Goal: Task Accomplishment & Management: Complete application form

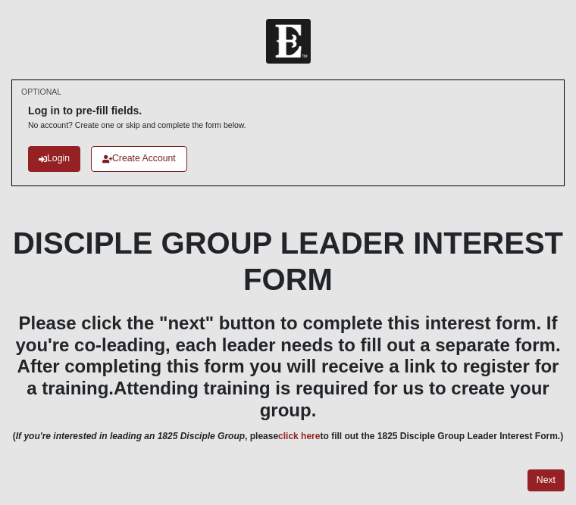
click at [58, 154] on link "Login" at bounding box center [54, 158] width 52 height 25
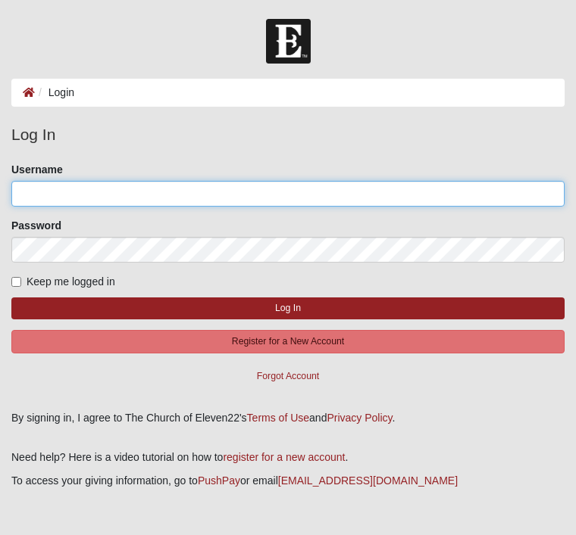
click at [87, 198] on input "Username" at bounding box center [287, 194] width 553 height 26
type input "Cdtucci@aol.com"
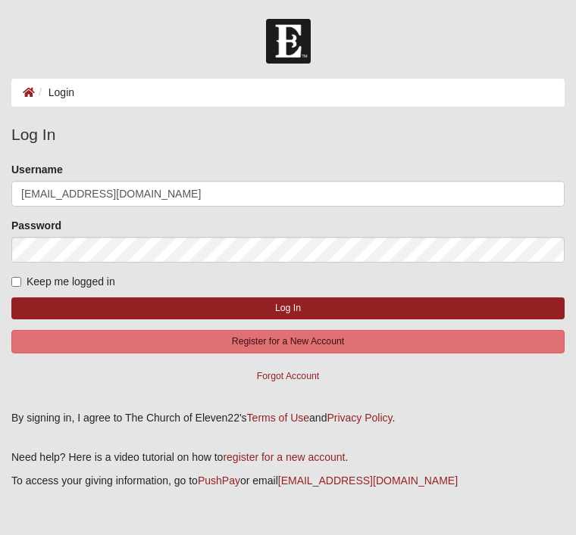
click at [288, 307] on button "Log In" at bounding box center [287, 309] width 553 height 22
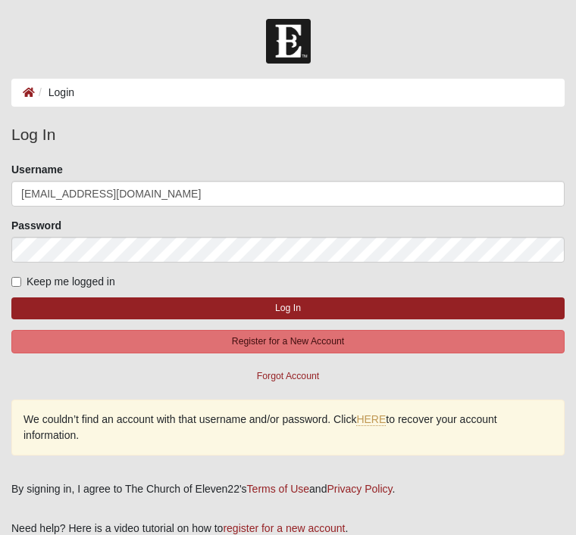
click at [17, 285] on input "Keep me logged in" at bounding box center [16, 282] width 10 height 10
checkbox input "true"
click at [335, 310] on button "Log In" at bounding box center [287, 309] width 553 height 22
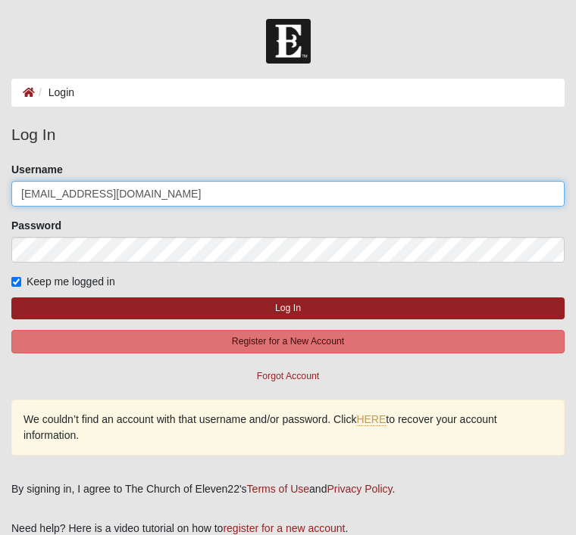
click at [36, 198] on input "[EMAIL_ADDRESS][DOMAIN_NAME]" at bounding box center [287, 194] width 553 height 26
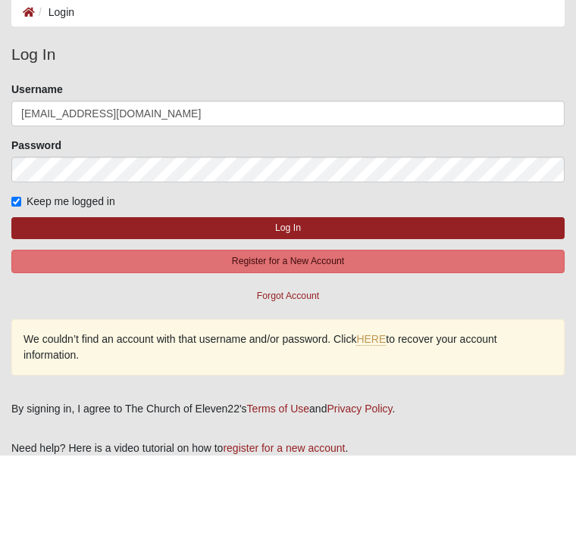
scroll to position [80, 0]
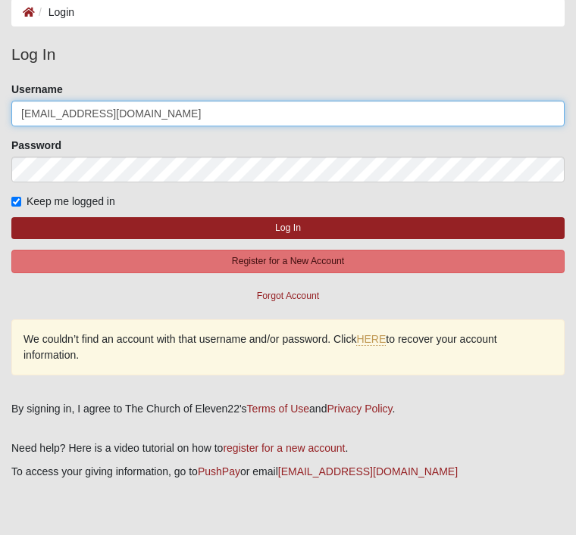
type input "cdtucci@aol.com"
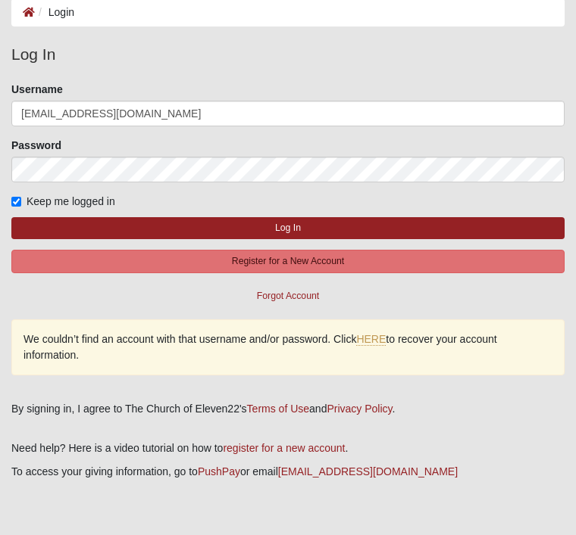
click at [354, 226] on button "Log In" at bounding box center [287, 228] width 553 height 22
click at [349, 226] on button "Log In" at bounding box center [287, 228] width 553 height 22
click at [21, 204] on input "Keep me logged in" at bounding box center [16, 202] width 10 height 10
checkbox input "false"
click at [406, 230] on button "Log In" at bounding box center [287, 228] width 553 height 22
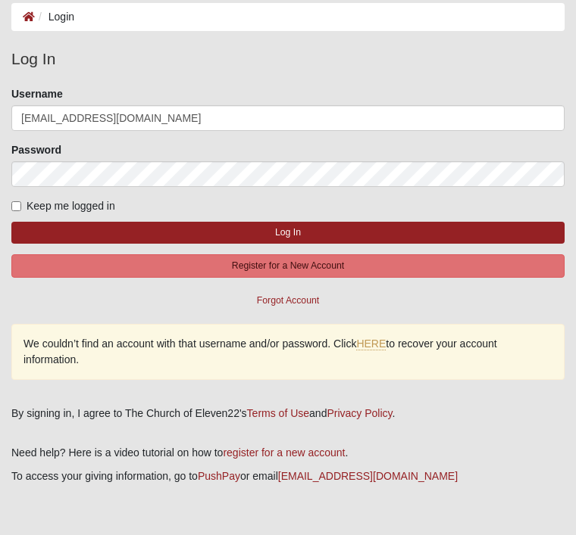
scroll to position [76, 0]
click at [376, 339] on link "HERE" at bounding box center [371, 344] width 30 height 13
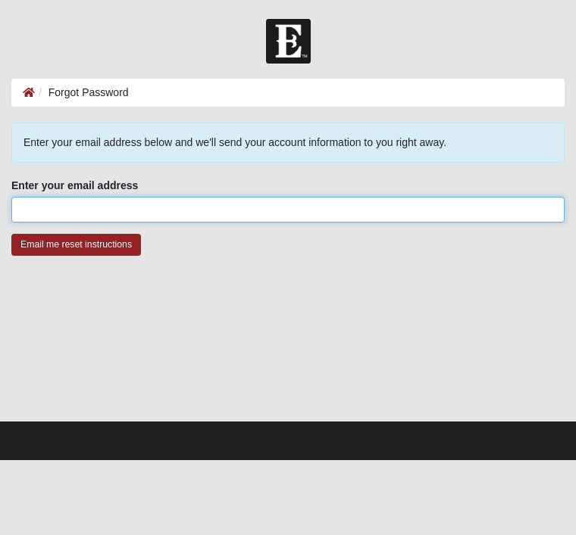
click at [201, 214] on input "Enter your email address" at bounding box center [287, 210] width 553 height 26
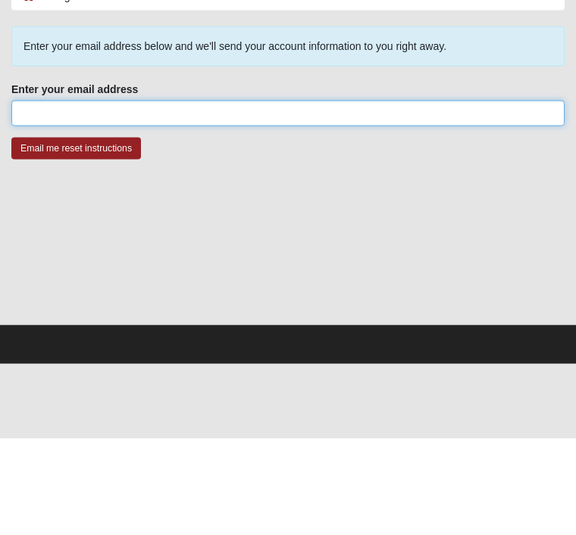
type input "[EMAIL_ADDRESS][DOMAIN_NAME]"
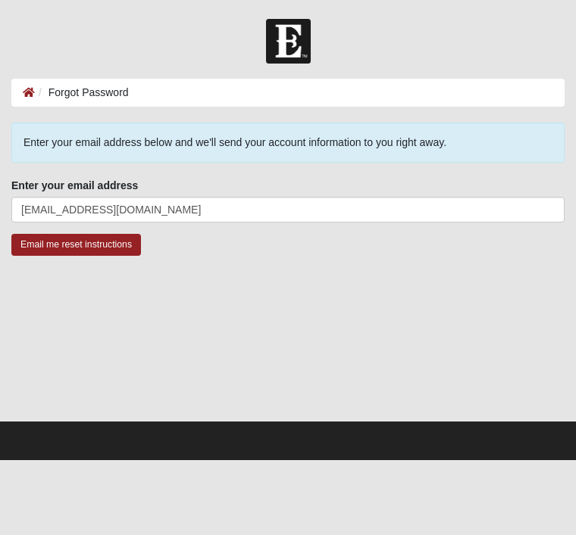
click at [115, 246] on input "Email me reset instructions" at bounding box center [76, 245] width 130 height 22
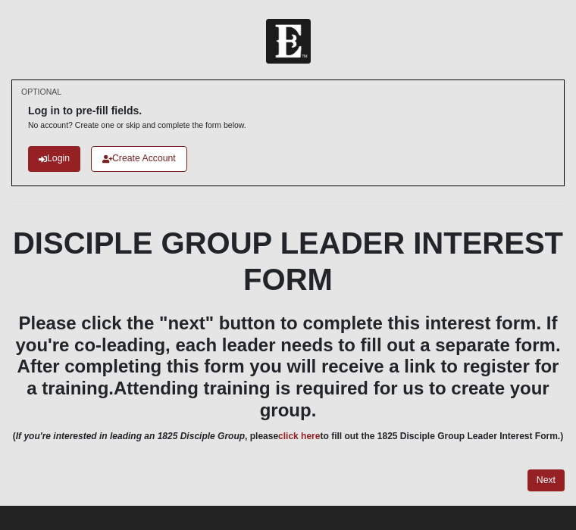
click at [55, 154] on link "Login" at bounding box center [54, 158] width 52 height 25
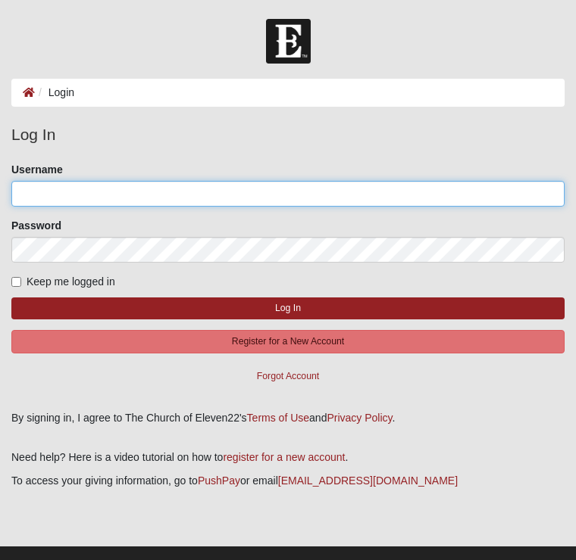
type input "[EMAIL_ADDRESS][DOMAIN_NAME]"
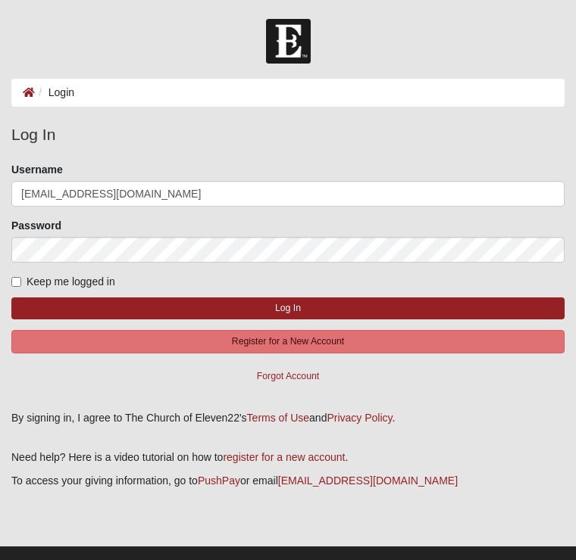
click at [368, 301] on button "Log In" at bounding box center [287, 309] width 553 height 22
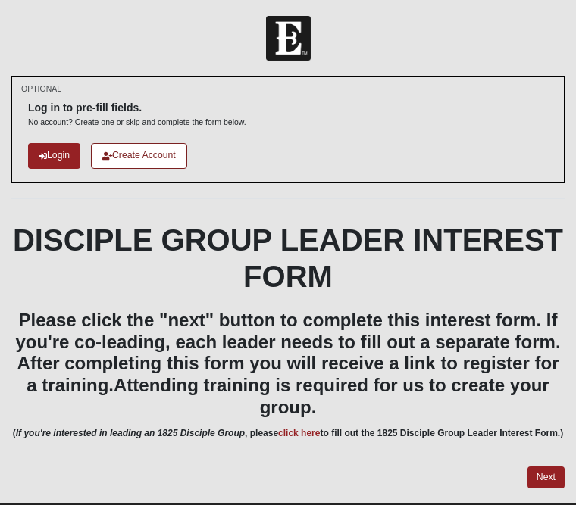
scroll to position [15, 0]
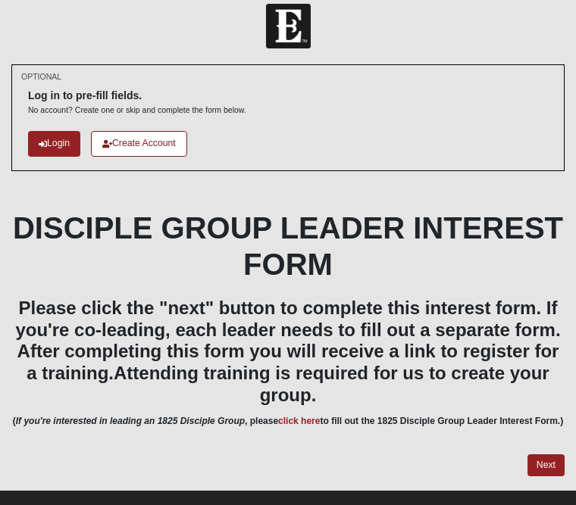
click at [314, 419] on link "click here" at bounding box center [299, 421] width 42 height 11
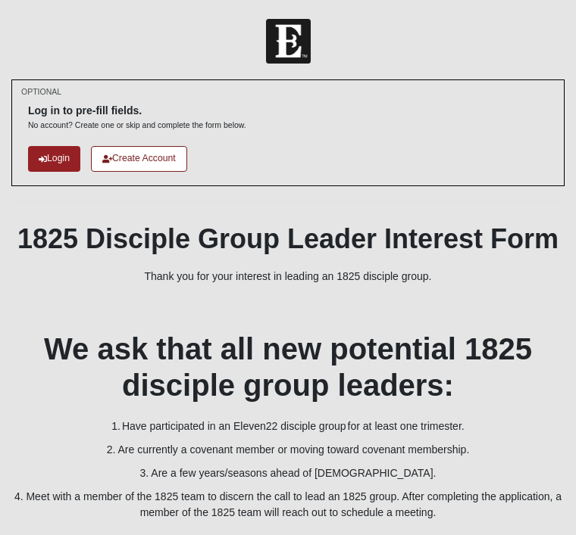
click at [60, 163] on link "Login" at bounding box center [54, 158] width 52 height 25
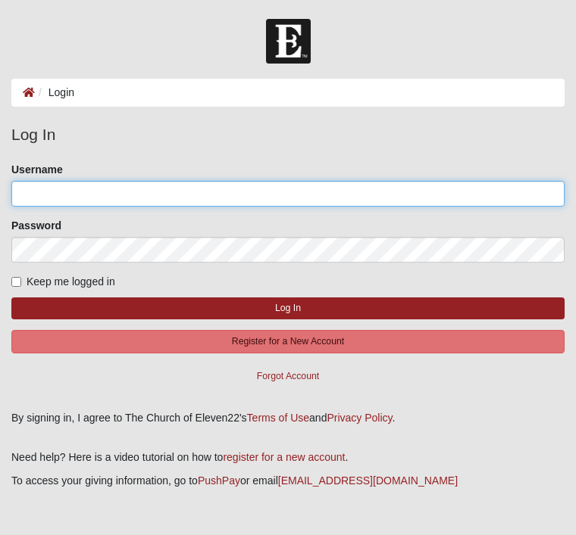
type input "Cdtucci@aol.com"
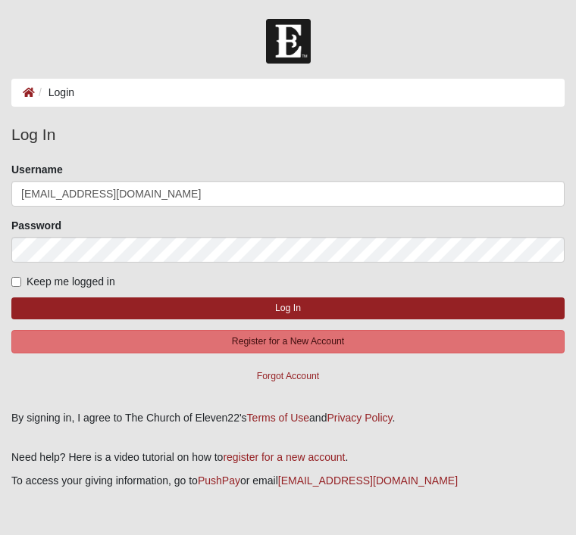
click at [288, 307] on button "Log In" at bounding box center [287, 309] width 553 height 22
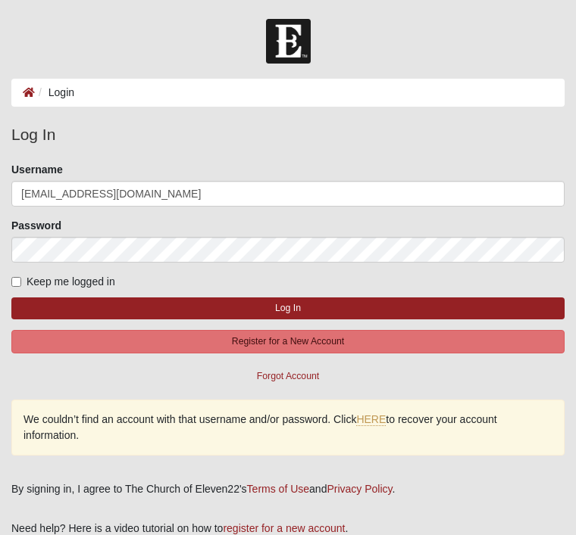
click at [355, 309] on button "Log In" at bounding box center [287, 309] width 553 height 22
click at [361, 306] on button "Log In" at bounding box center [287, 309] width 553 height 22
click at [162, 305] on button "Log In" at bounding box center [287, 309] width 553 height 22
click at [406, 298] on button "Log In" at bounding box center [287, 309] width 553 height 22
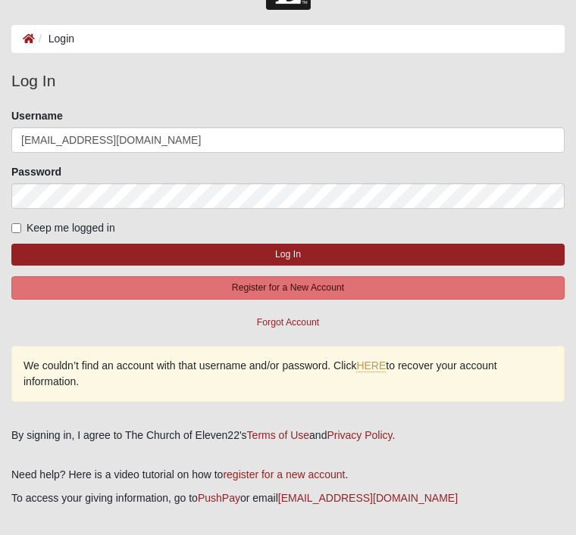
scroll to position [54, 0]
click at [380, 364] on link "HERE" at bounding box center [371, 366] width 30 height 13
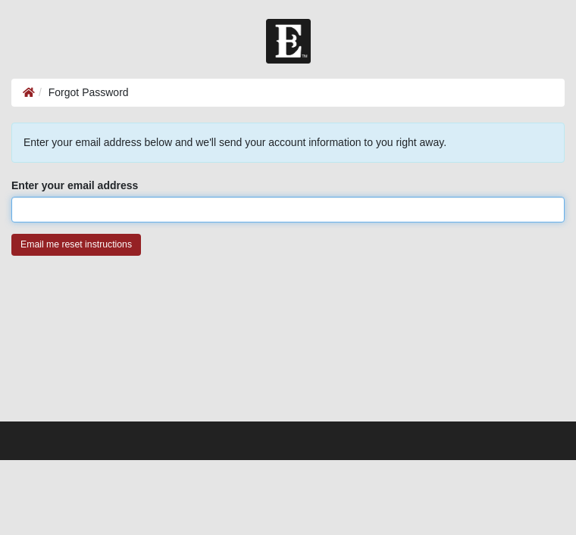
click at [188, 207] on input "Enter your email address" at bounding box center [287, 210] width 553 height 26
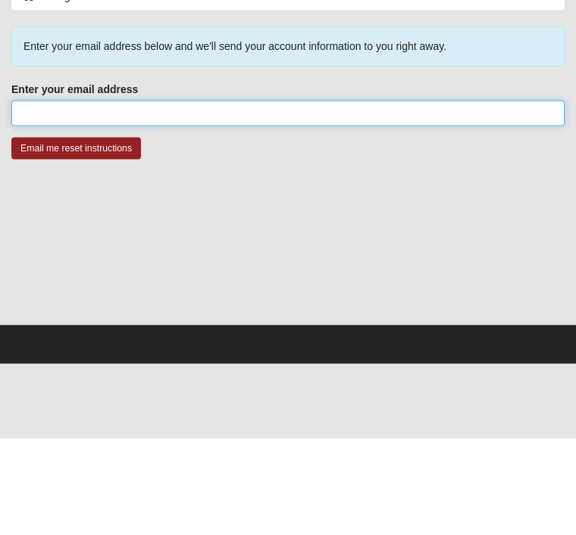
type input "[EMAIL_ADDRESS][DOMAIN_NAME]"
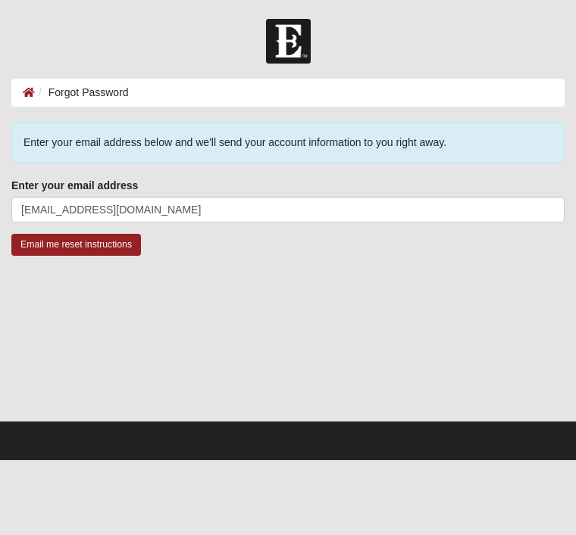
click at [122, 244] on input "Email me reset instructions" at bounding box center [76, 245] width 130 height 22
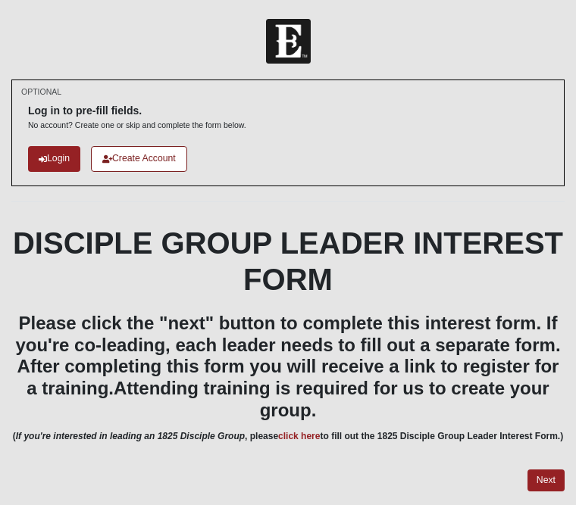
scroll to position [15, 0]
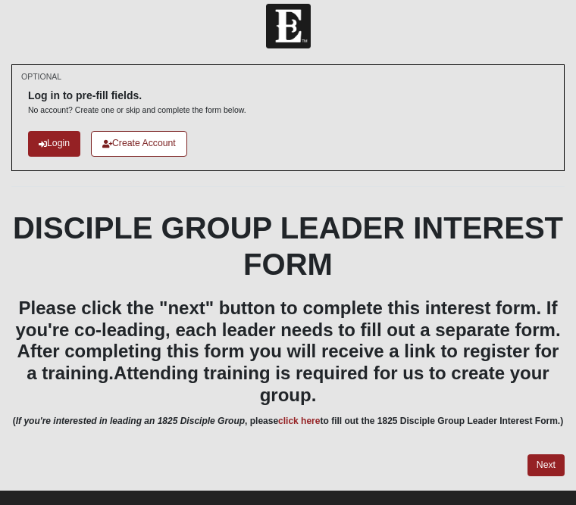
click at [546, 473] on link "Next" at bounding box center [545, 465] width 37 height 22
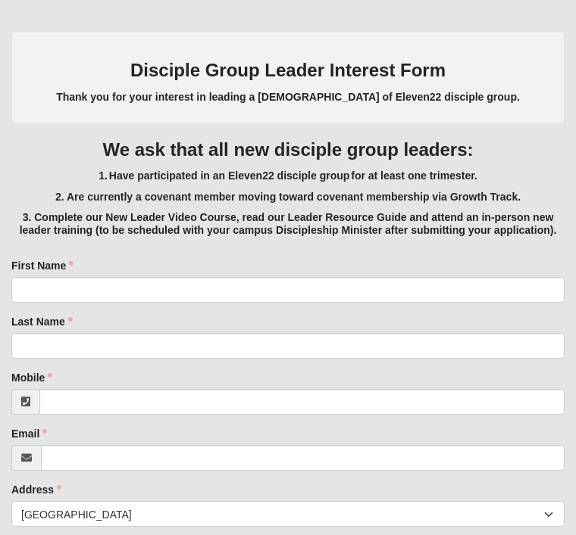
scroll to position [285, 0]
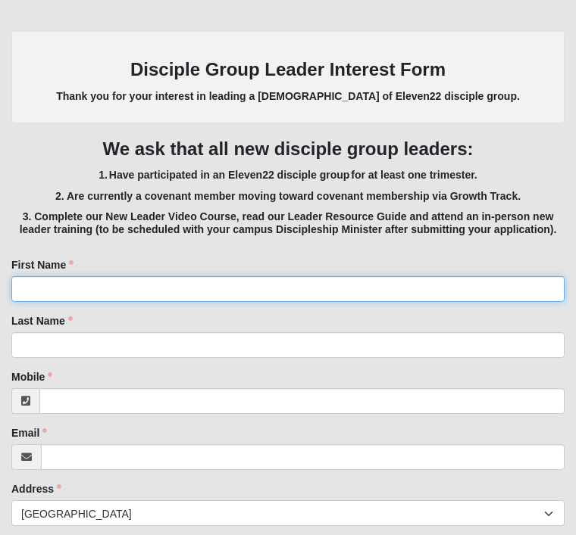
click at [140, 294] on input "First Name" at bounding box center [287, 289] width 553 height 26
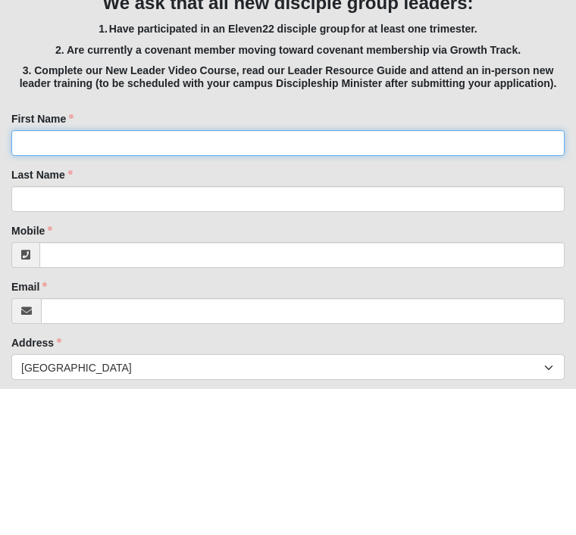
type input "[PERSON_NAME]"
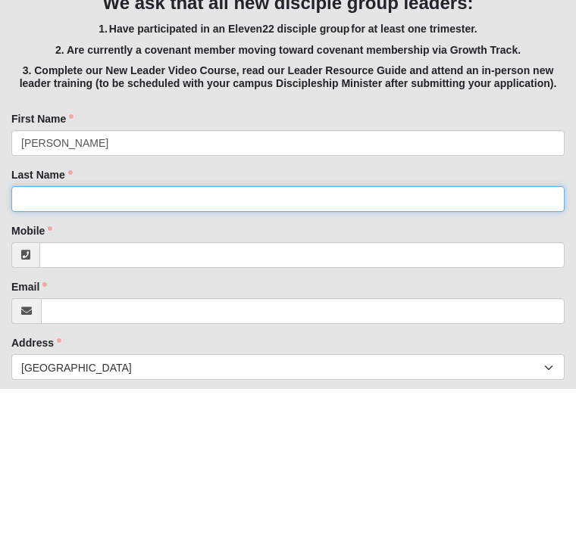
type input "T"
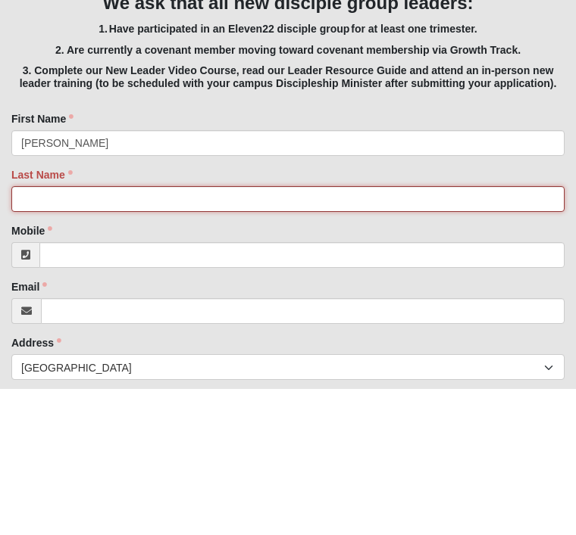
type input "Tucci"
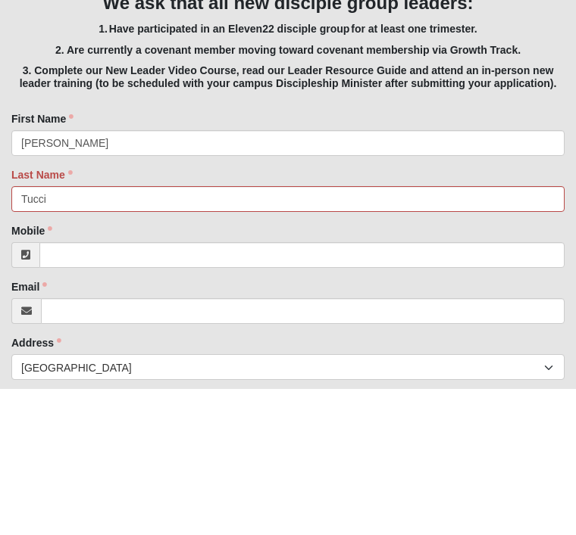
scroll to position [431, 0]
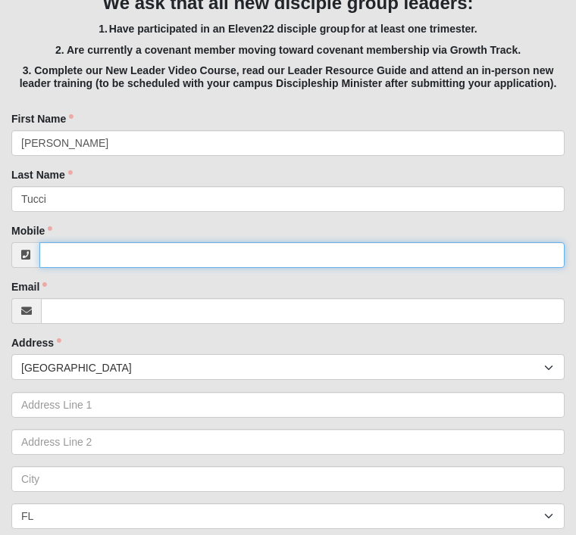
click at [171, 251] on input "Mobile" at bounding box center [301, 255] width 525 height 26
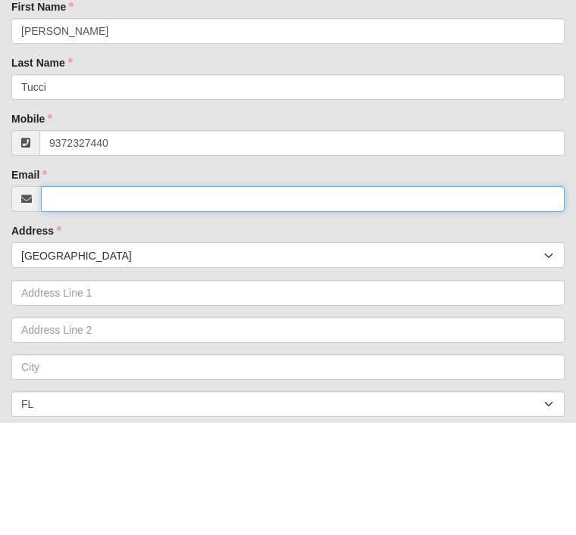
click at [139, 298] on input "Email" at bounding box center [302, 311] width 523 height 26
type input "[PHONE_NUMBER]"
type input "[EMAIL_ADDRESS][DOMAIN_NAME]"
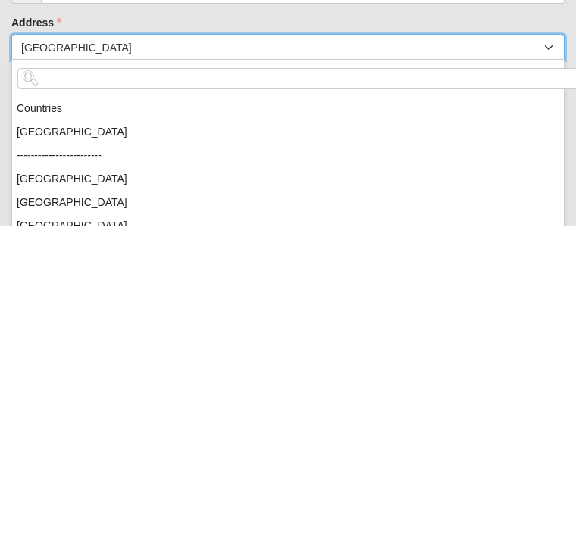
scroll to position [752, 0]
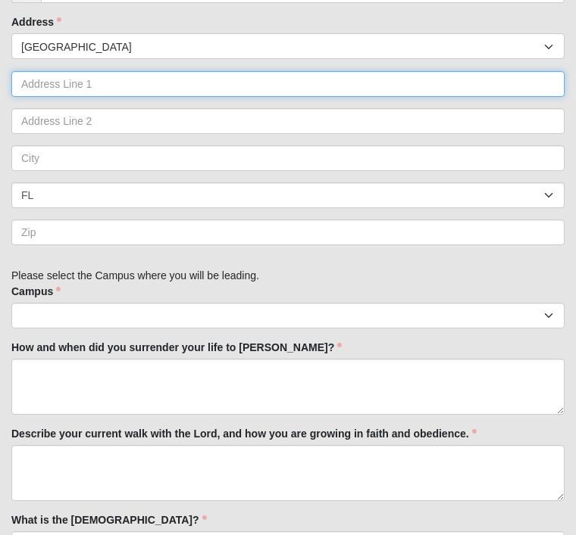
click at [237, 89] on input "text" at bounding box center [287, 84] width 553 height 26
type input "[STREET_ADDRESS]"
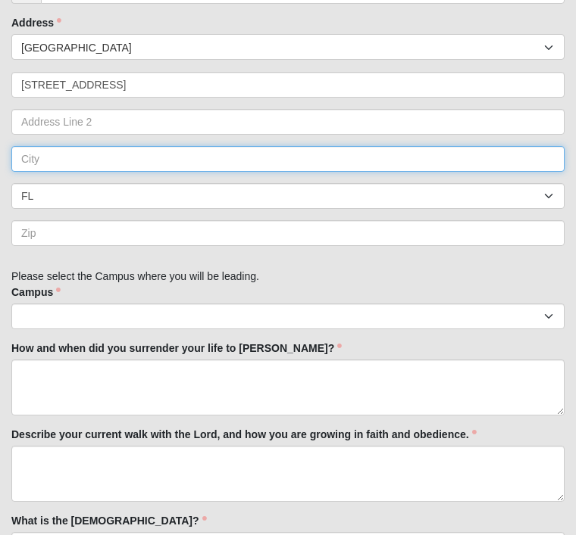
click at [123, 161] on input "text" at bounding box center [287, 159] width 553 height 26
type input "H"
type input "[GEOGRAPHIC_DATA]"
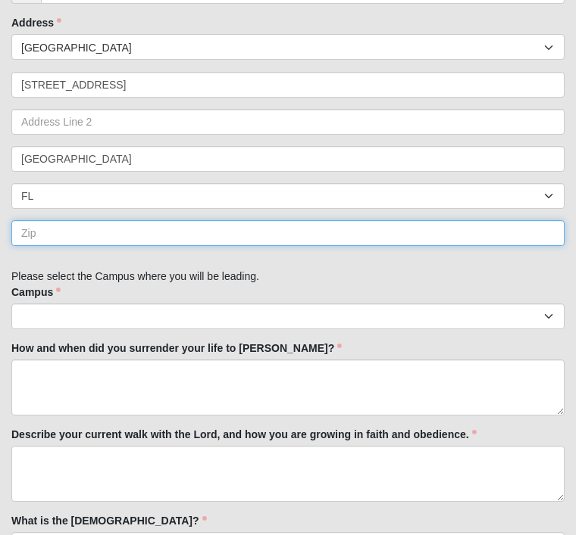
click at [280, 231] on input "text" at bounding box center [287, 233] width 553 height 26
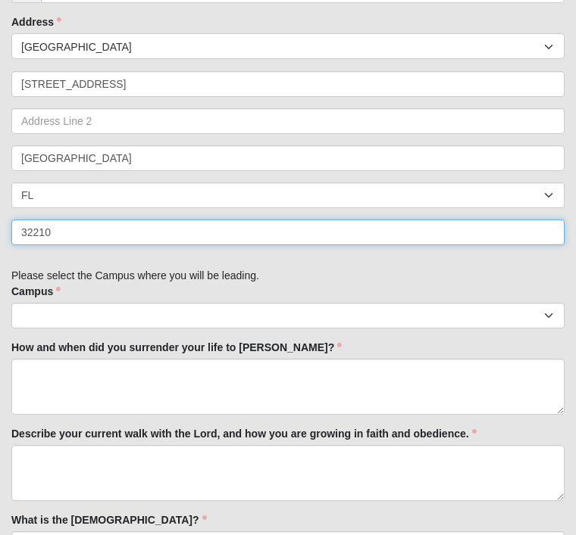
type input "32210"
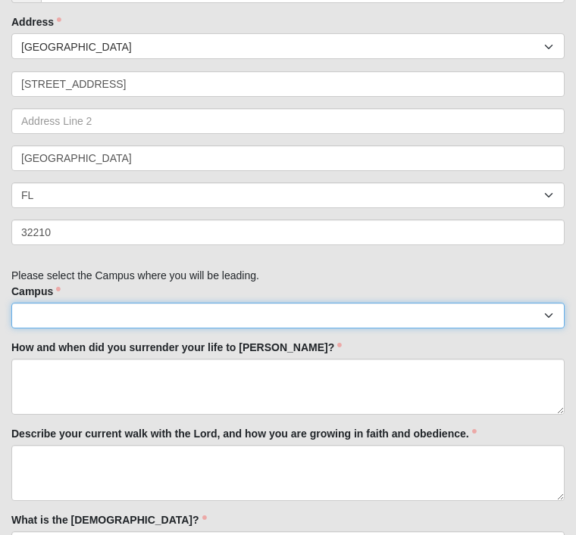
click at [538, 314] on select "Arlington Baymeadows Eleven22 Online [PERSON_NAME][GEOGRAPHIC_DATA] Jesup [GEOG…" at bounding box center [287, 317] width 553 height 26
select select "4"
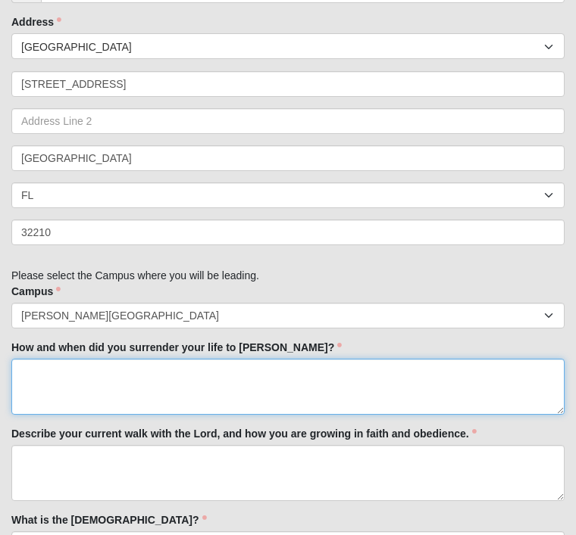
click at [219, 382] on textarea "How and when did you surrender your life to [PERSON_NAME]?" at bounding box center [287, 387] width 553 height 56
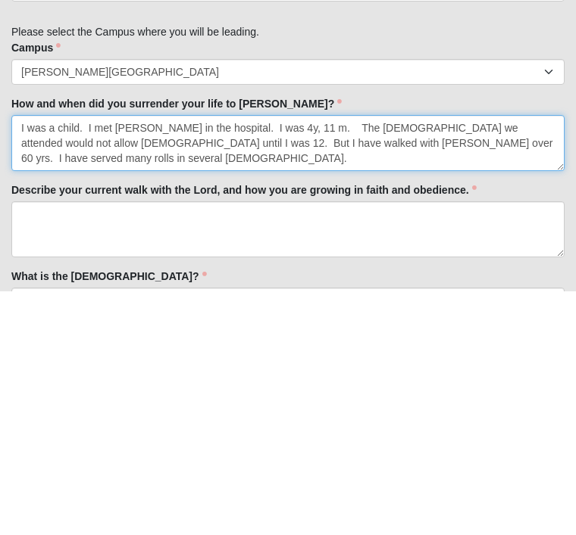
type textarea "I was a child. I met [PERSON_NAME] in the hospital. I was 4y, 11 m. The [DEMOGR…"
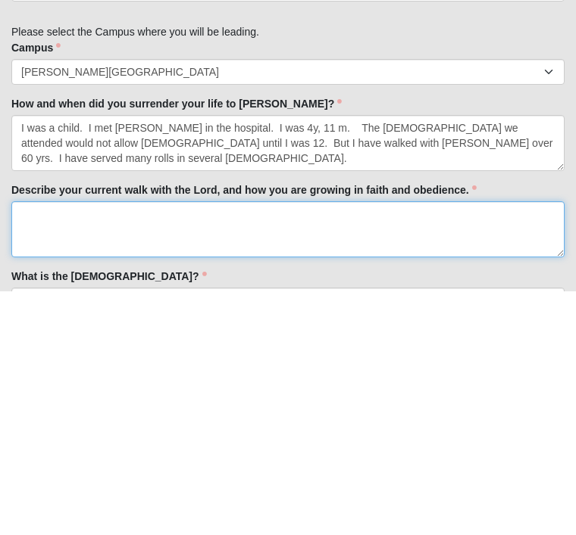
click at [78, 446] on textarea "Describe your current walk with the Lord, and how you are growing in faith and …" at bounding box center [287, 474] width 553 height 56
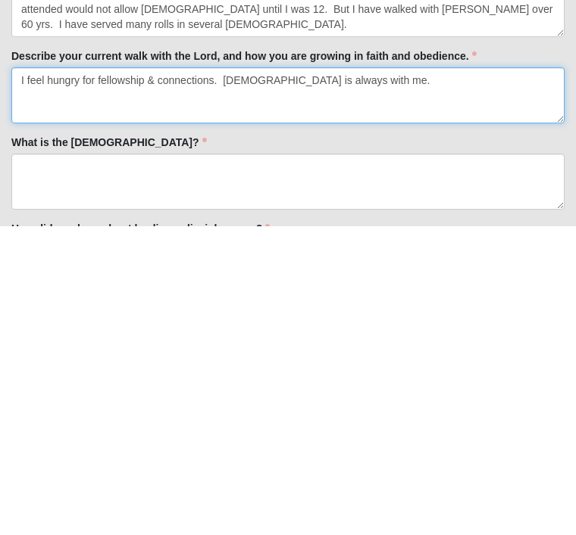
scroll to position [822, 0]
type textarea "I feel hungry for fellowship & connections. [DEMOGRAPHIC_DATA] is always with m…"
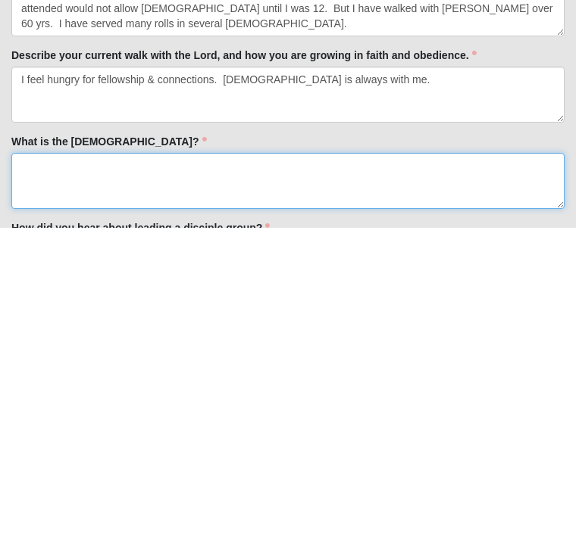
click at [61, 461] on textarea "What is the [DEMOGRAPHIC_DATA]?" at bounding box center [287, 489] width 553 height 56
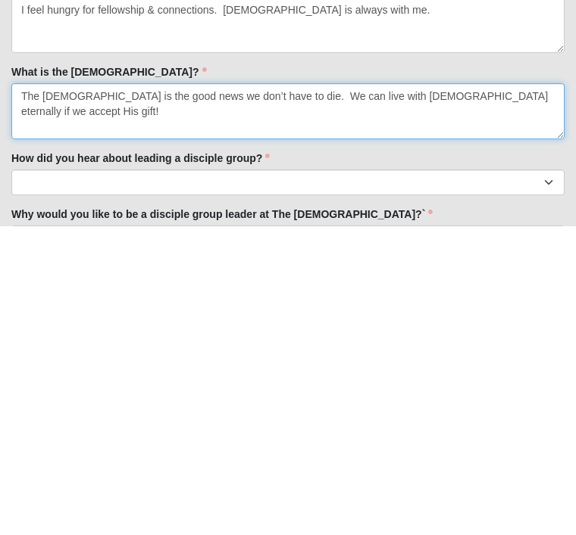
scroll to position [897, 0]
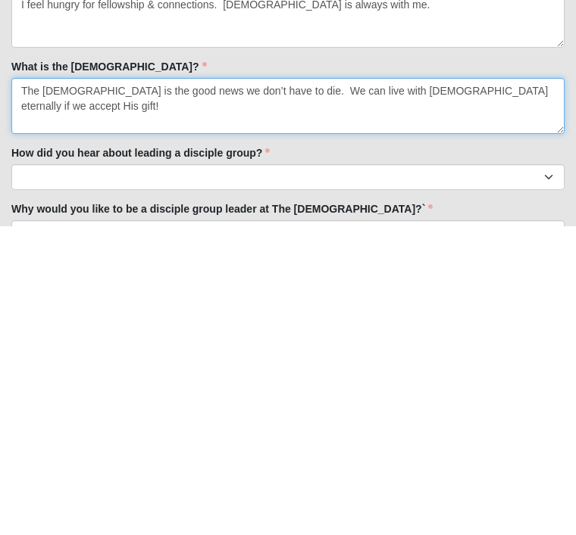
type textarea "The [DEMOGRAPHIC_DATA] is the good news we don’t have to die. We can live with …"
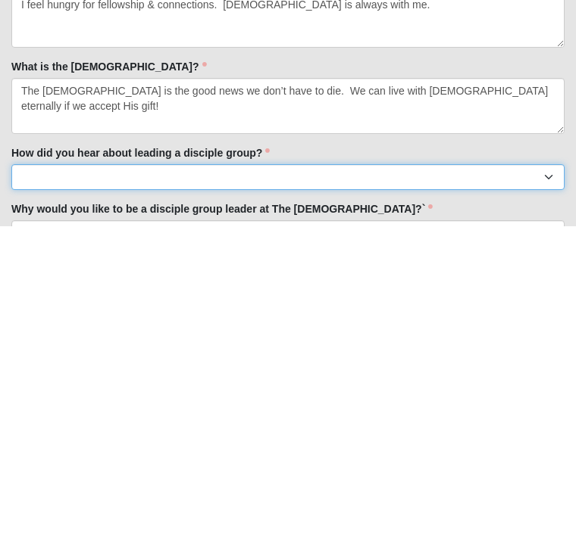
click at [476, 473] on select "Worship Guide [DEMOGRAPHIC_DATA]/In-service announcement Website Social Media E…" at bounding box center [287, 486] width 553 height 26
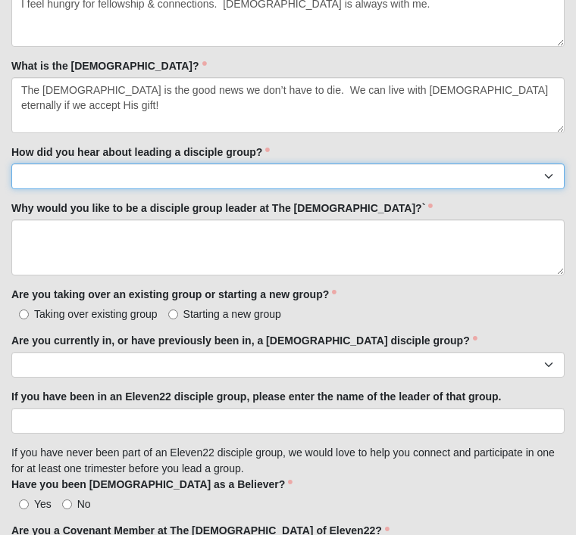
select select "Website"
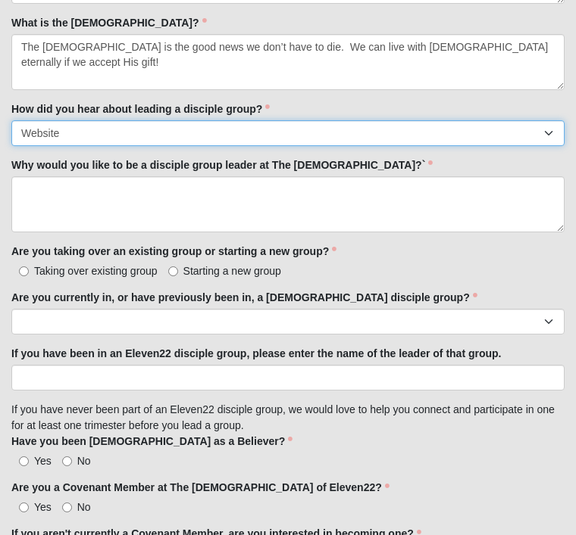
scroll to position [1252, 0]
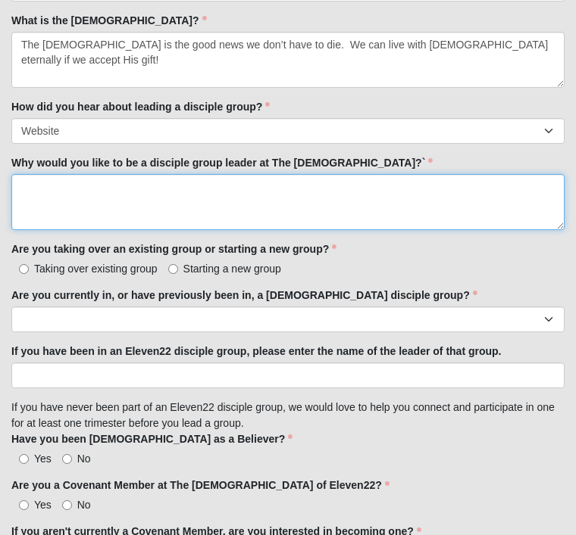
click at [120, 196] on textarea "Why would you like to be a disciple group leader at The [DEMOGRAPHIC_DATA]?`" at bounding box center [287, 202] width 553 height 56
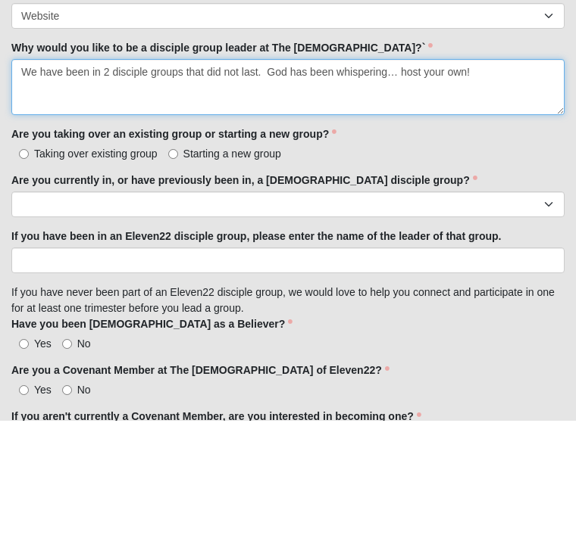
type textarea "We have been in 2 disciple groups that did not last. God has been whispering… h…"
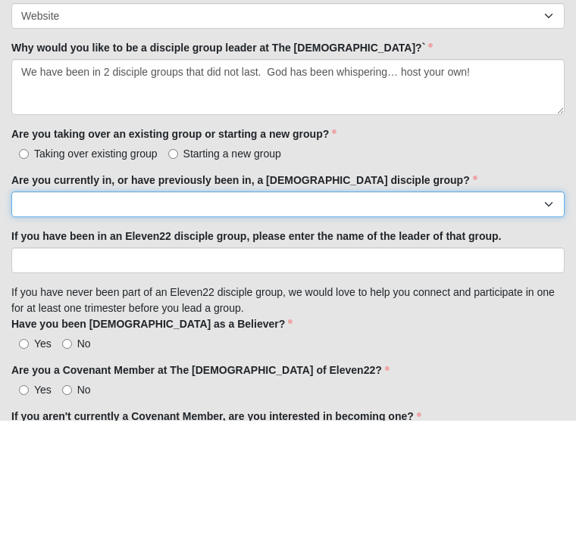
click at [528, 307] on select "Yes No" at bounding box center [287, 320] width 553 height 26
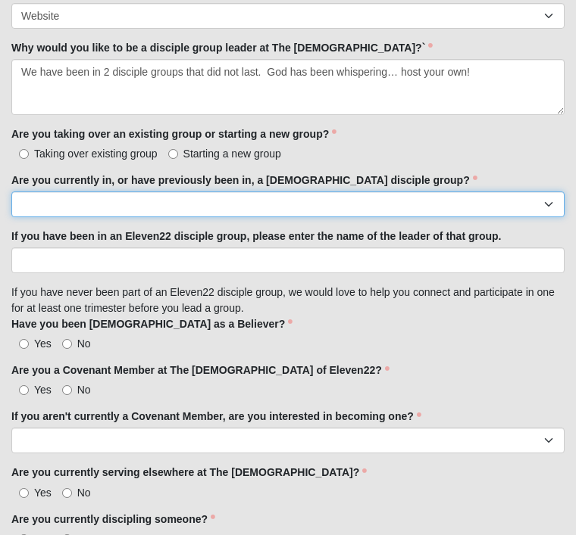
select select "Yes"
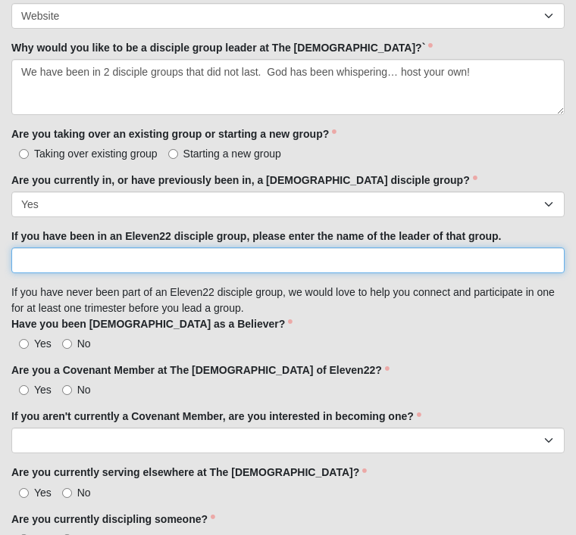
click at [217, 259] on input "If you have been in an Eleven22 disciple group, please enter the name of the le…" at bounding box center [287, 261] width 553 height 26
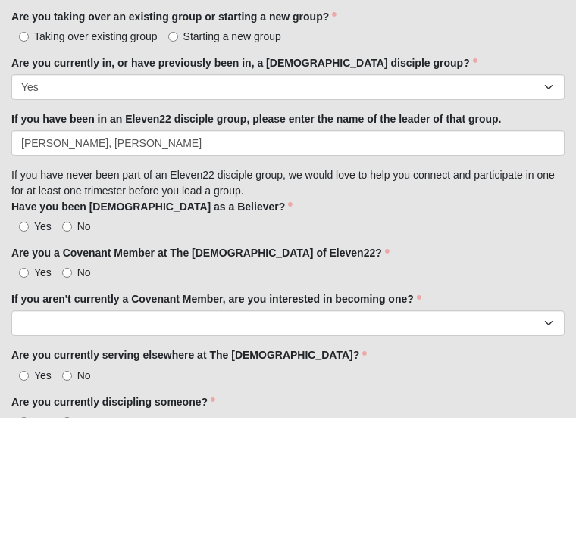
scroll to position [1484, 0]
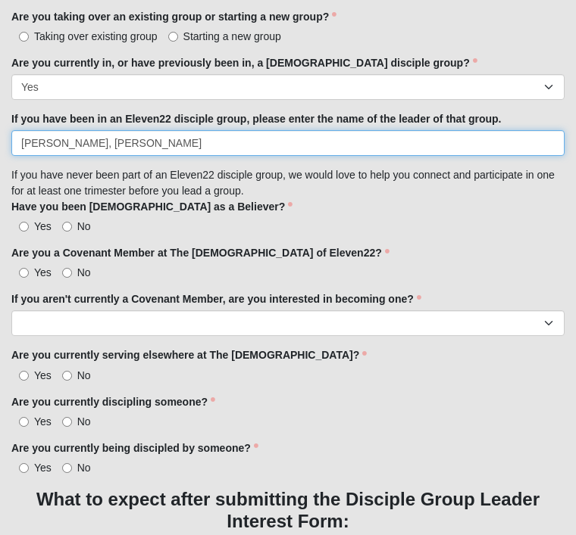
type input "[PERSON_NAME], [PERSON_NAME]"
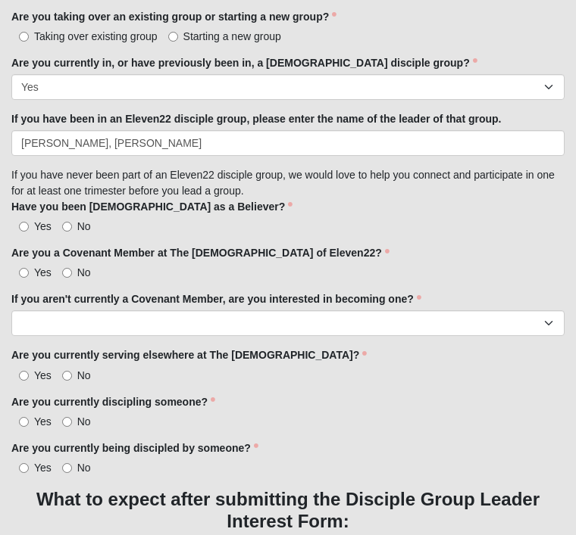
click at [28, 222] on input "Yes" at bounding box center [24, 227] width 10 height 10
radio input "true"
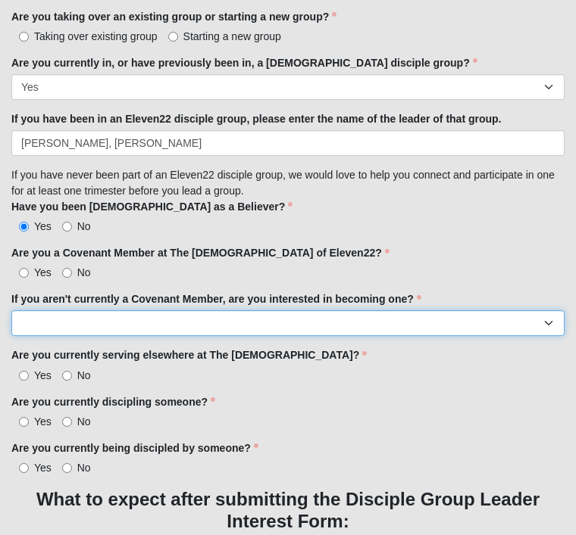
click at [182, 323] on select "Yes No I'm already a Covenant Member" at bounding box center [287, 324] width 553 height 26
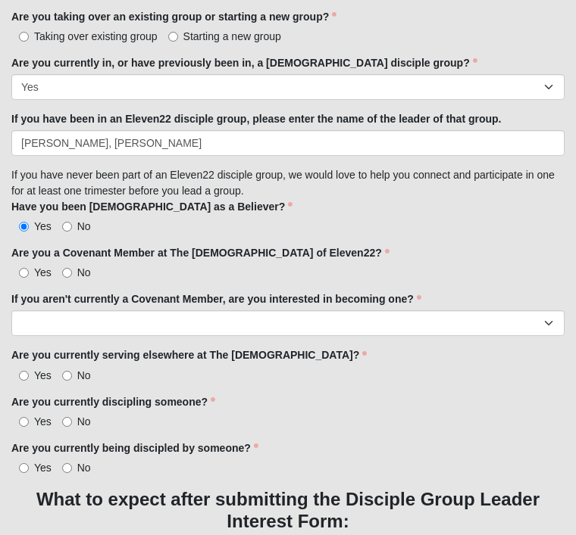
click at [82, 370] on span "No" at bounding box center [84, 376] width 14 height 12
click at [72, 371] on input "No" at bounding box center [67, 376] width 10 height 10
radio input "true"
click at [72, 417] on input "No" at bounding box center [67, 422] width 10 height 10
radio input "true"
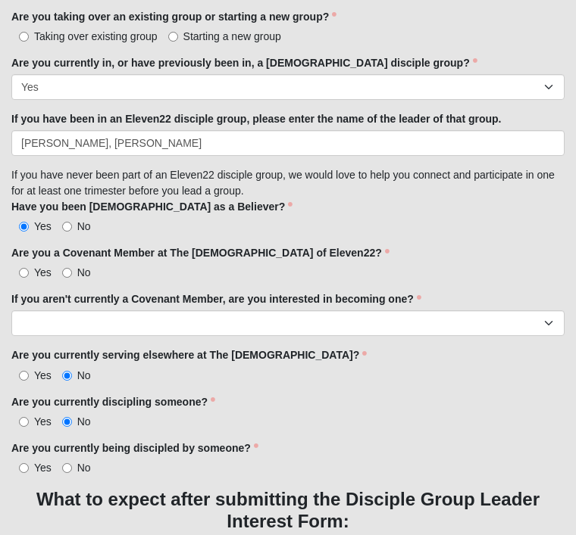
click at [72, 463] on input "No" at bounding box center [67, 468] width 10 height 10
radio input "true"
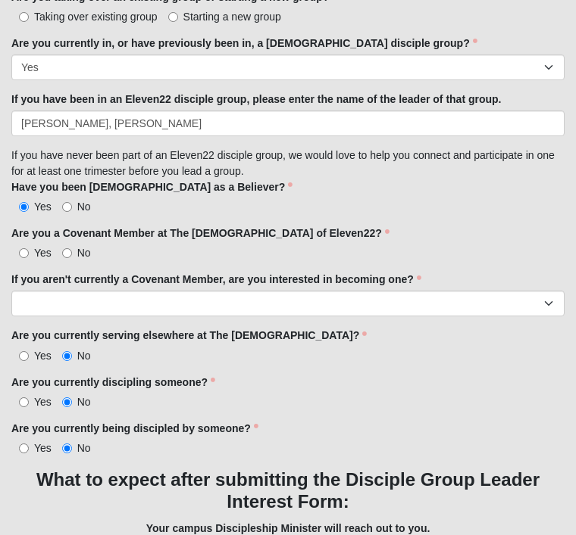
scroll to position [1493, 0]
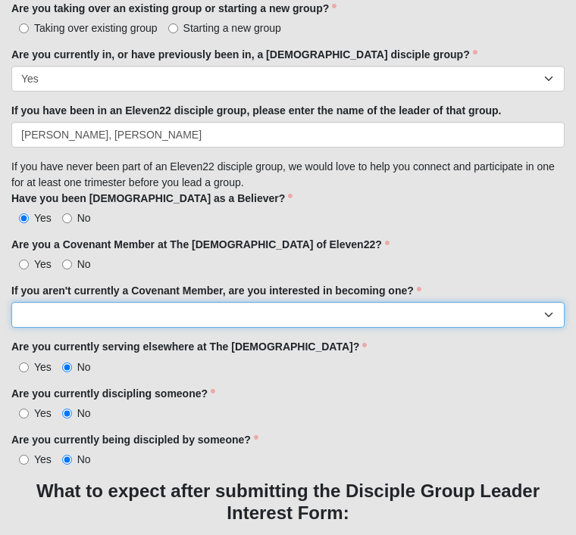
click at [148, 313] on select "Yes No I'm already a Covenant Member" at bounding box center [287, 315] width 553 height 26
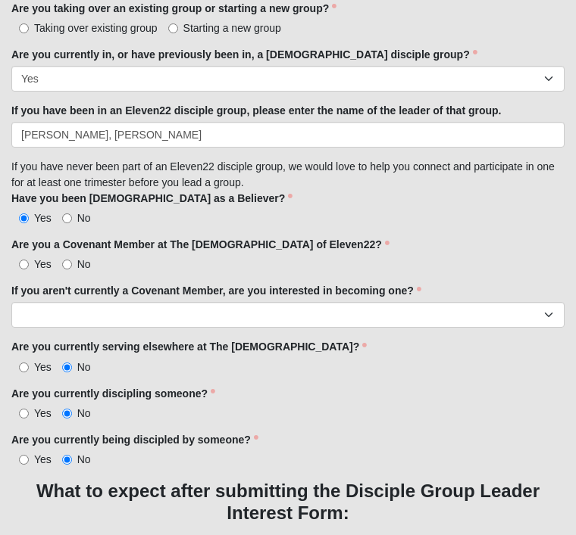
click at [489, 386] on div "Are you currently discipling someone? Yes No Are you currently discipling someo…" at bounding box center [287, 403] width 553 height 35
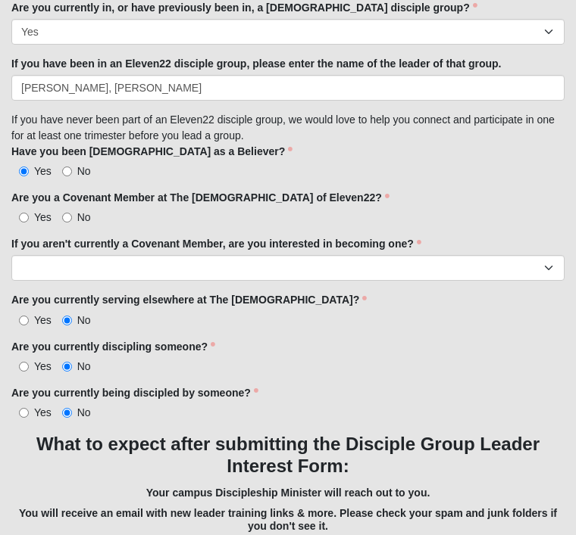
scroll to position [1560, 0]
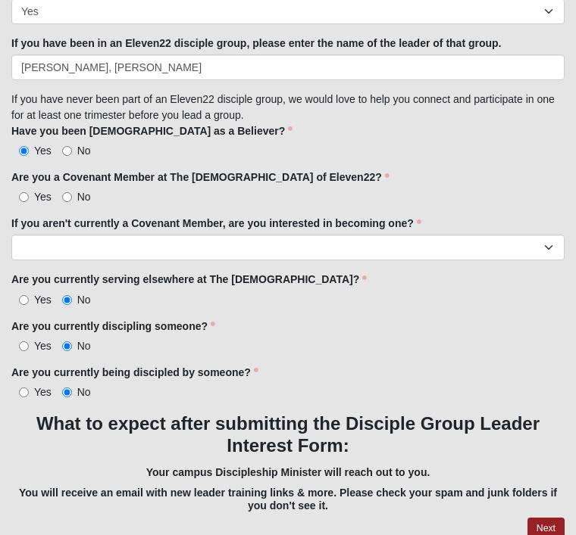
click at [550, 504] on link "Next" at bounding box center [545, 529] width 37 height 22
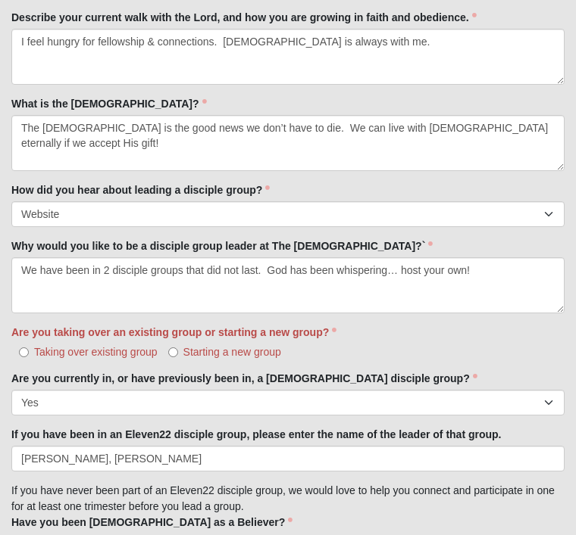
scroll to position [1275, 0]
click at [172, 348] on input "Starting a new group" at bounding box center [173, 353] width 10 height 10
radio input "true"
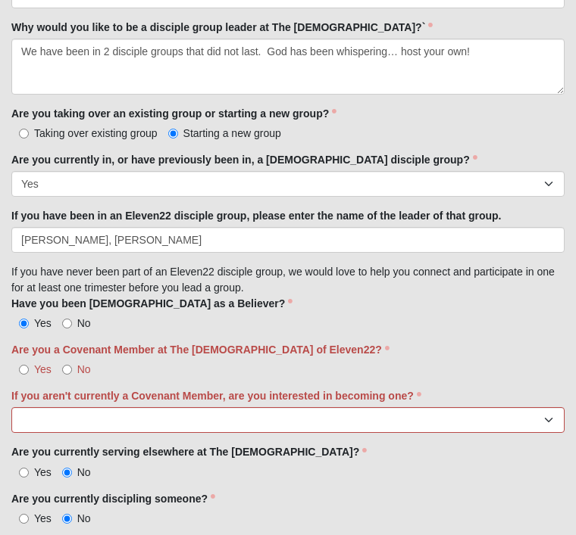
scroll to position [1490, 0]
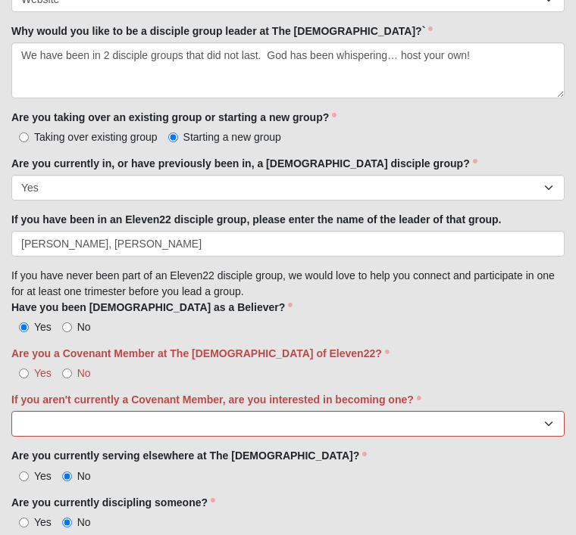
click at [65, 375] on input "No" at bounding box center [67, 374] width 10 height 10
radio input "true"
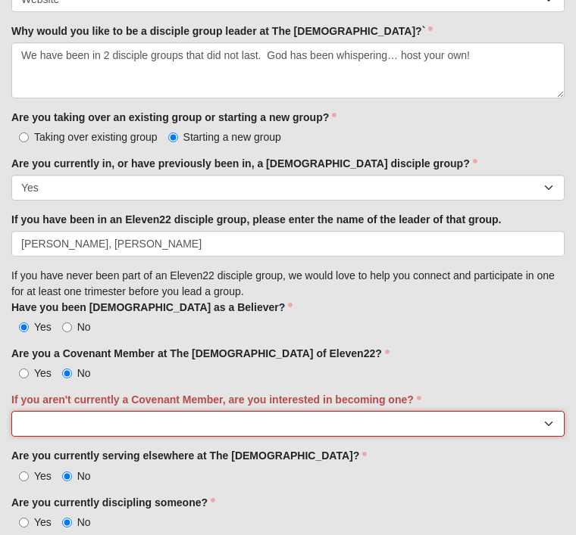
click at [448, 427] on select "Yes No I'm already a Covenant Member" at bounding box center [287, 424] width 553 height 26
select select "Yes"
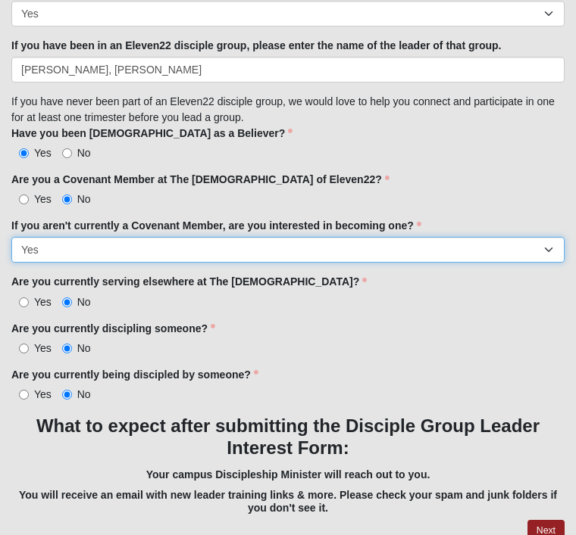
scroll to position [1667, 0]
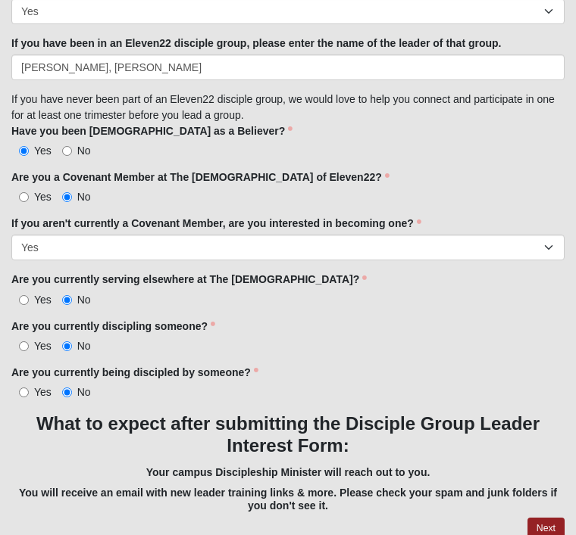
click at [551, 504] on link "Next" at bounding box center [545, 529] width 37 height 22
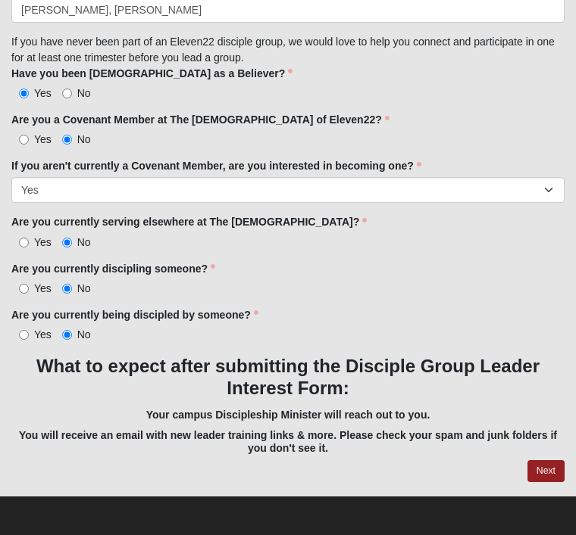
scroll to position [1560, 0]
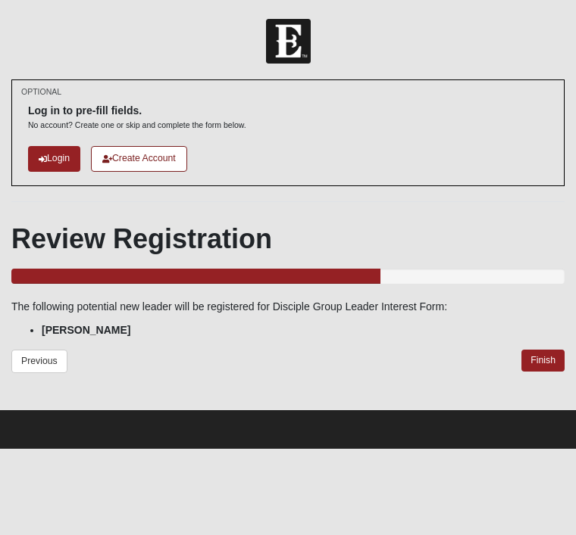
click at [547, 364] on link "Finish" at bounding box center [542, 361] width 43 height 22
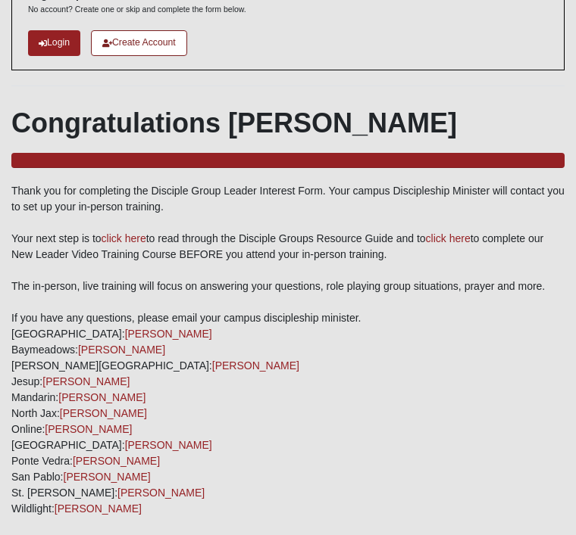
scroll to position [114, 0]
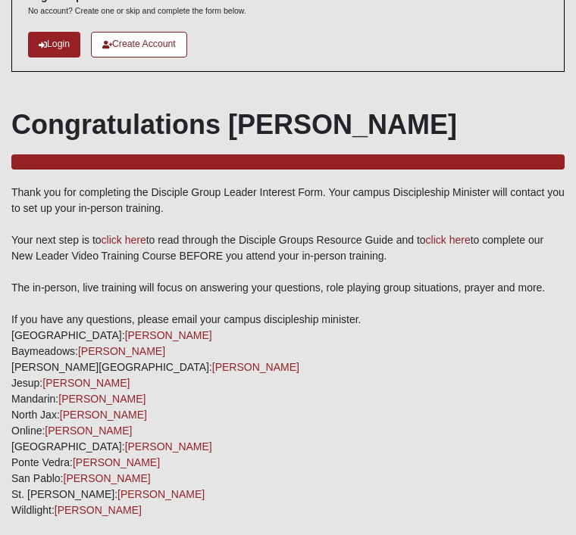
click at [120, 245] on link "click here" at bounding box center [123, 240] width 45 height 12
